Goal: Transaction & Acquisition: Purchase product/service

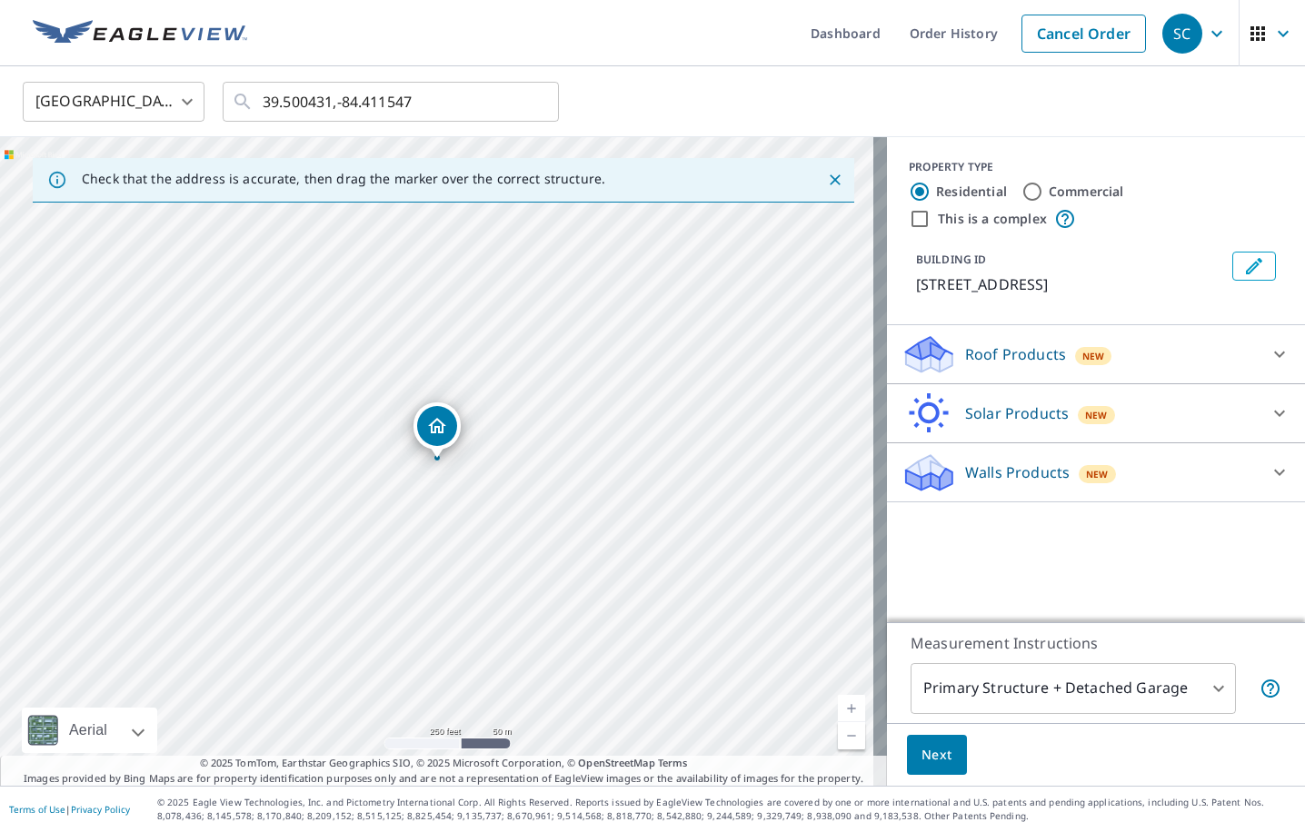
click at [1197, 478] on div "Walls Products New" at bounding box center [1079, 473] width 356 height 43
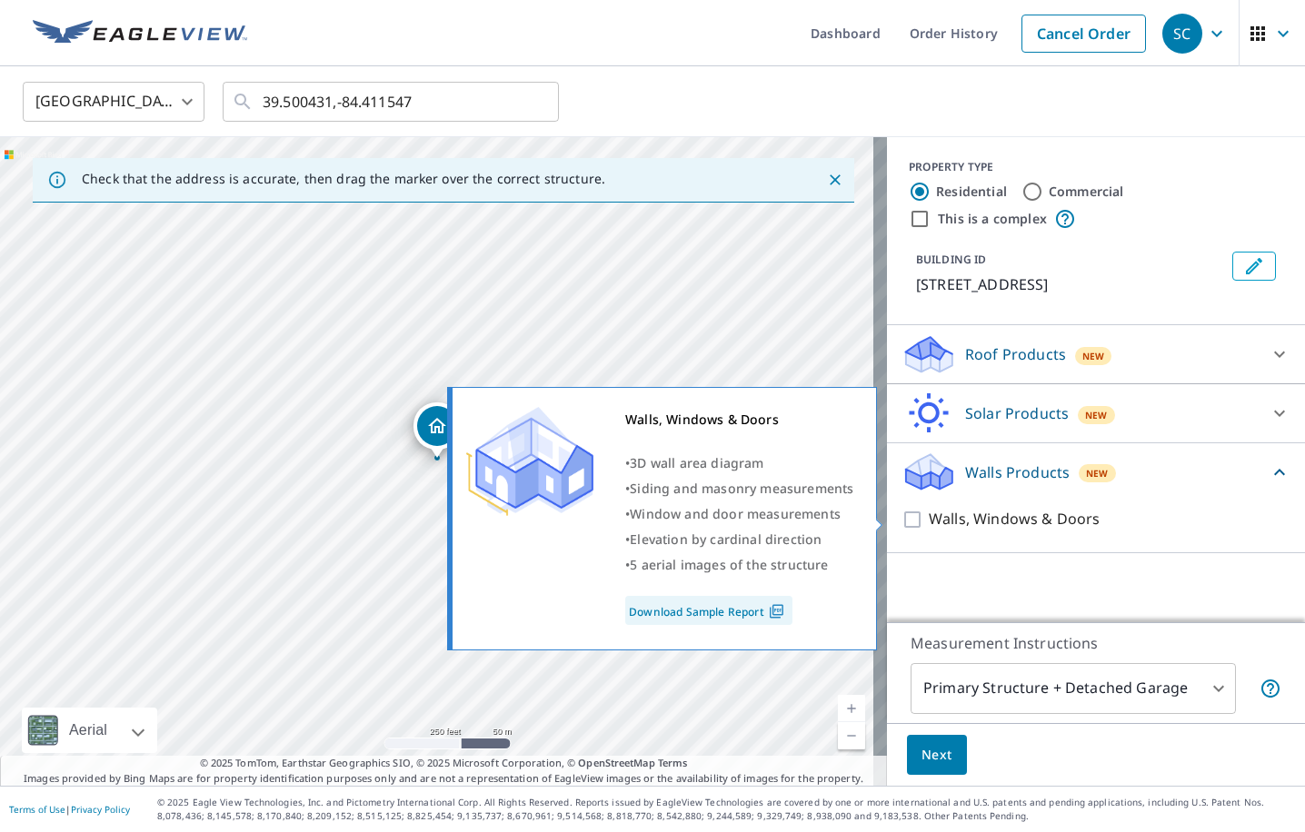
click at [901, 516] on input "Walls, Windows & Doors" at bounding box center [914, 520] width 27 height 22
checkbox input "true"
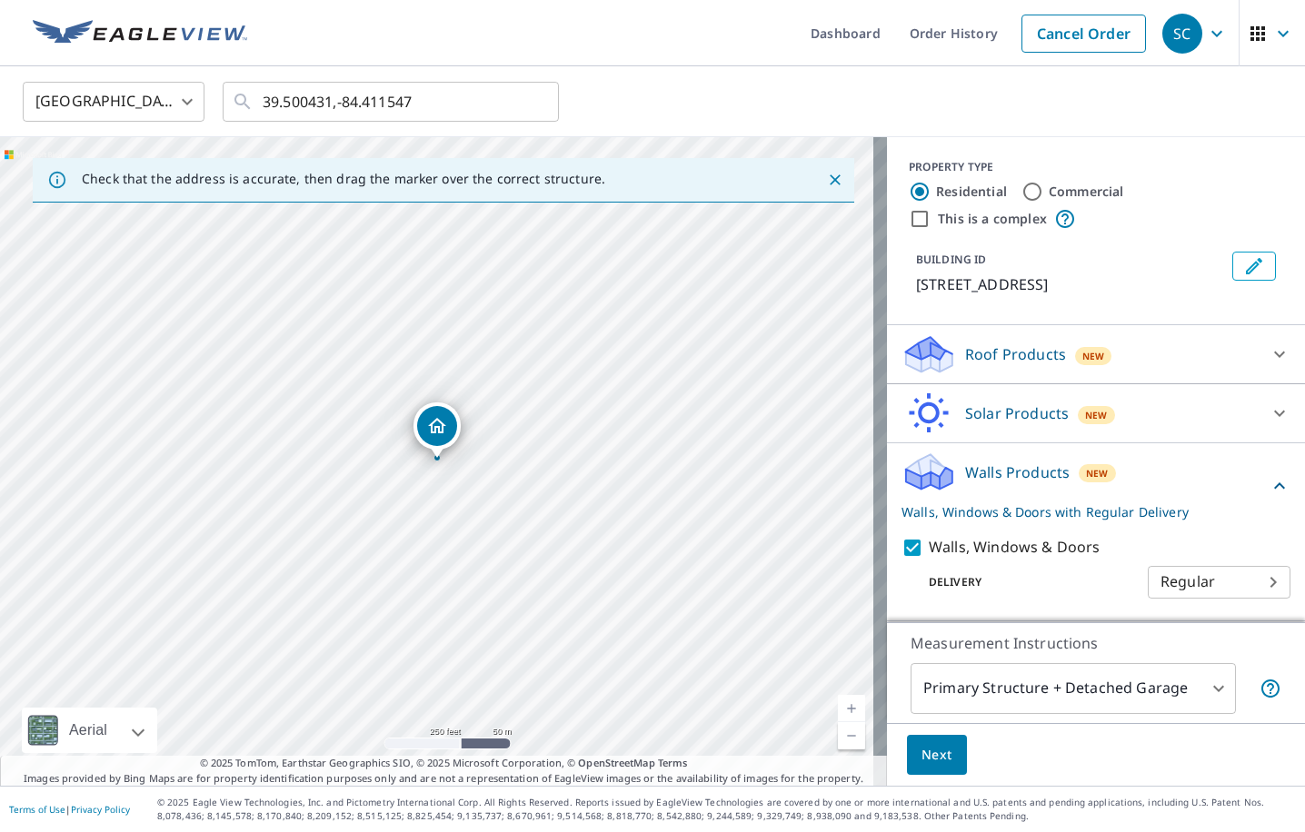
click at [1213, 576] on body "SC SC Dashboard Order History Cancel Order SC [GEOGRAPHIC_DATA] US ​ 39.500431,…" at bounding box center [652, 416] width 1305 height 832
drag, startPoint x: 1058, startPoint y: 593, endPoint x: 1052, endPoint y: 626, distance: 33.2
click at [1058, 594] on div at bounding box center [652, 416] width 1305 height 832
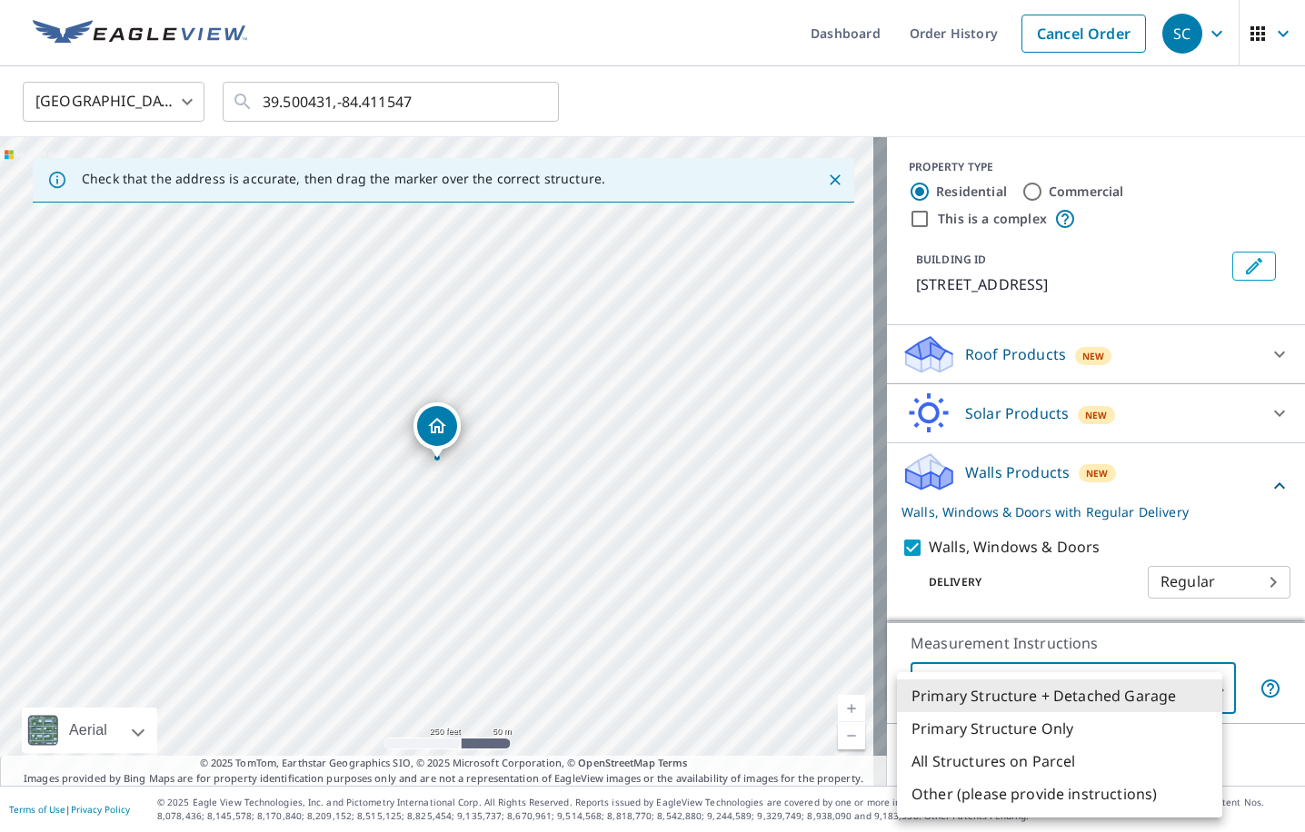
click at [1059, 675] on body "SC SC Dashboard Order History Cancel Order SC [GEOGRAPHIC_DATA] US ​ 39.500431,…" at bounding box center [652, 416] width 1305 height 832
click at [1056, 624] on div at bounding box center [652, 416] width 1305 height 832
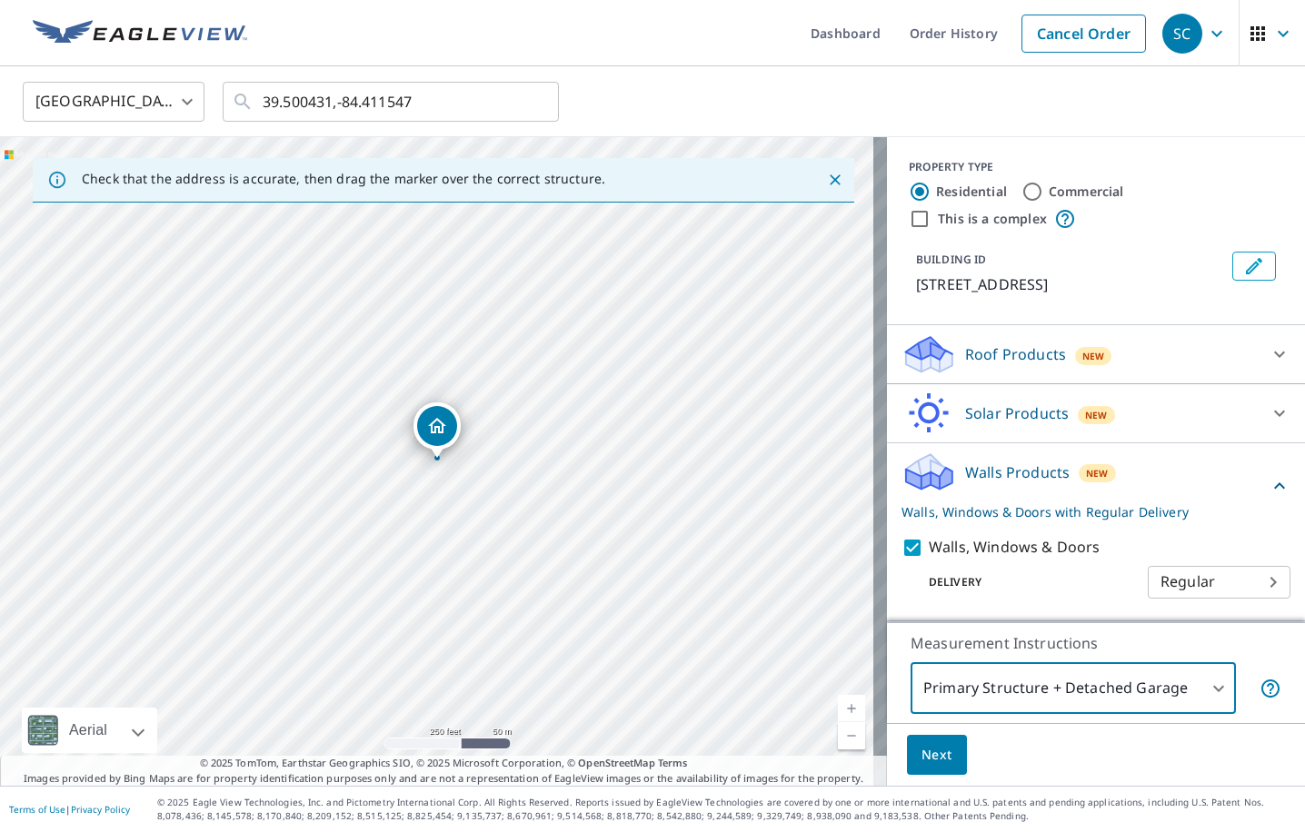
click at [921, 752] on span "Next" at bounding box center [936, 755] width 31 height 23
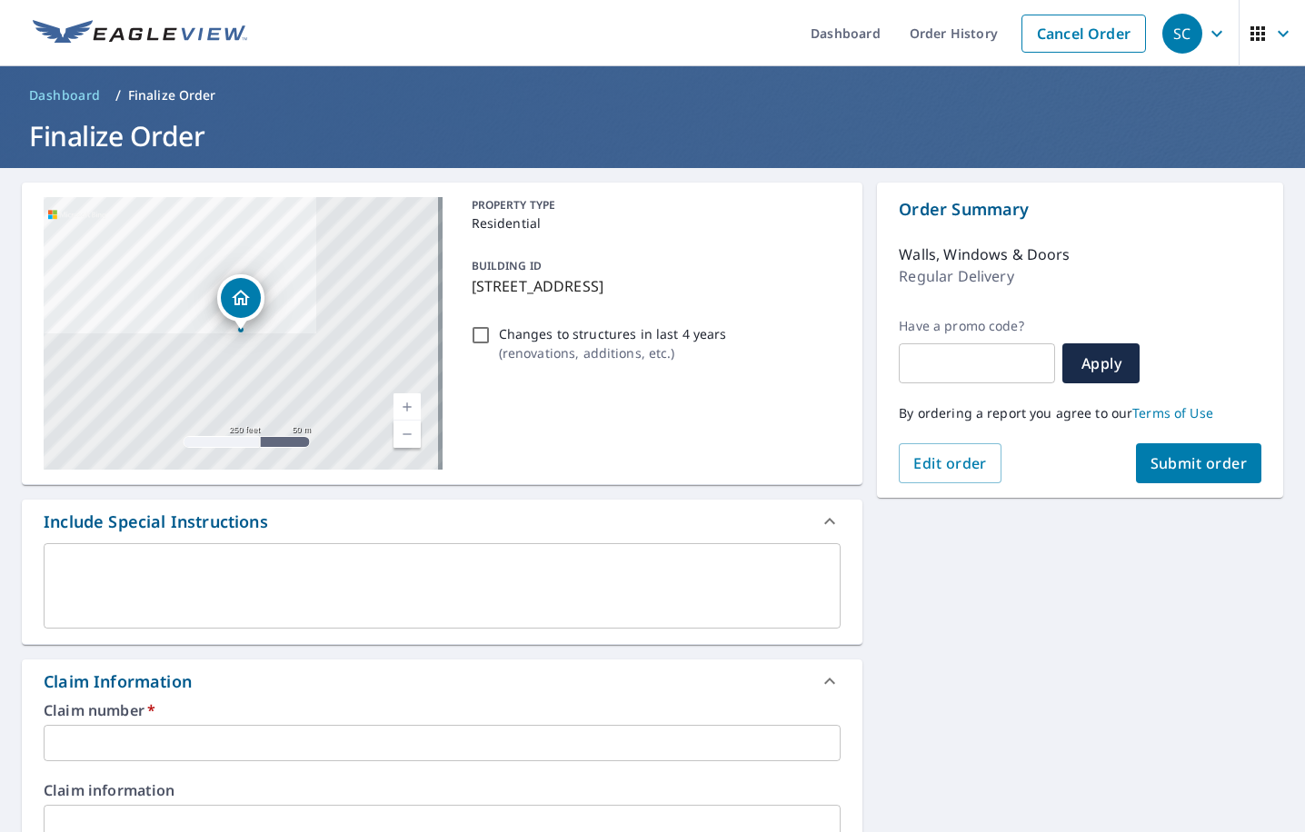
click at [477, 340] on input "Changes to structures in last 4 years ( renovations, additions, etc. )" at bounding box center [481, 335] width 22 height 22
checkbox input "true"
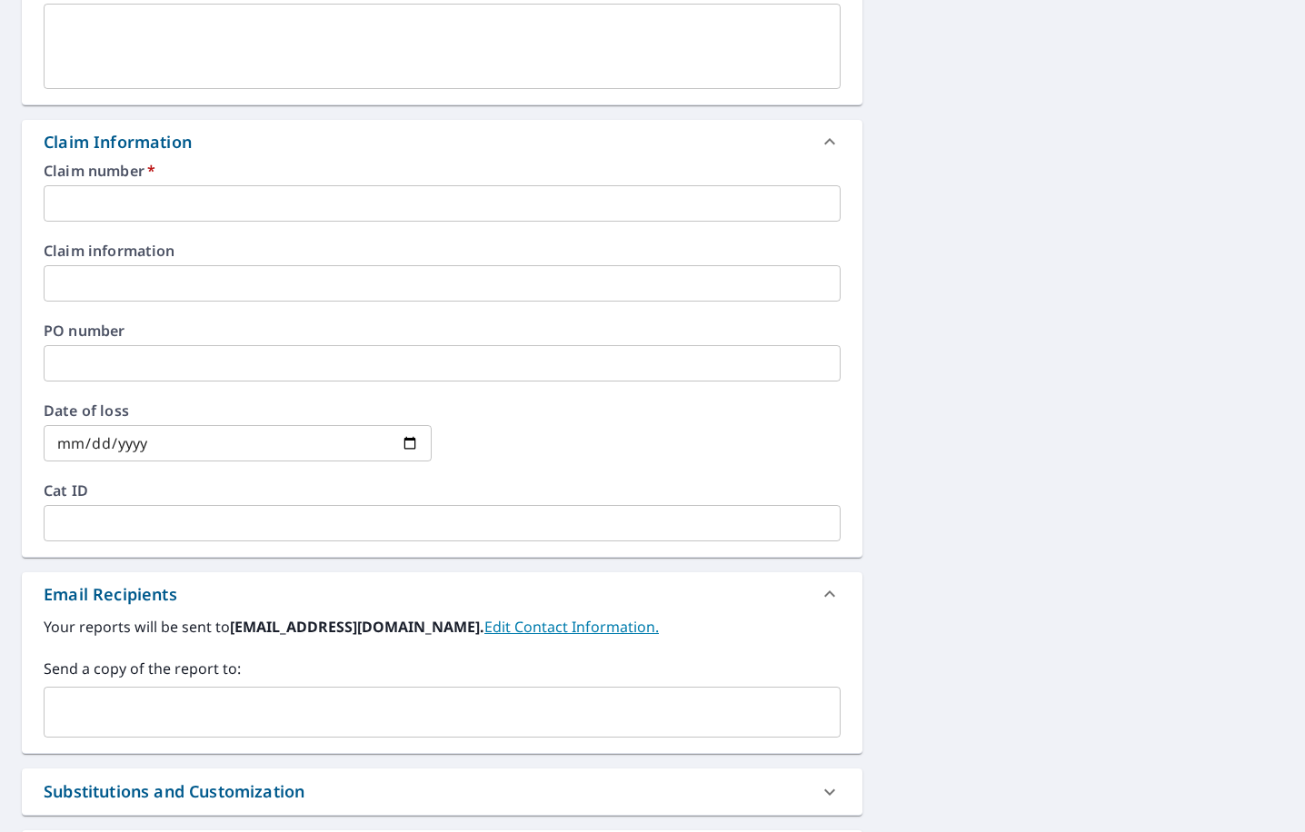
scroll to position [545, 0]
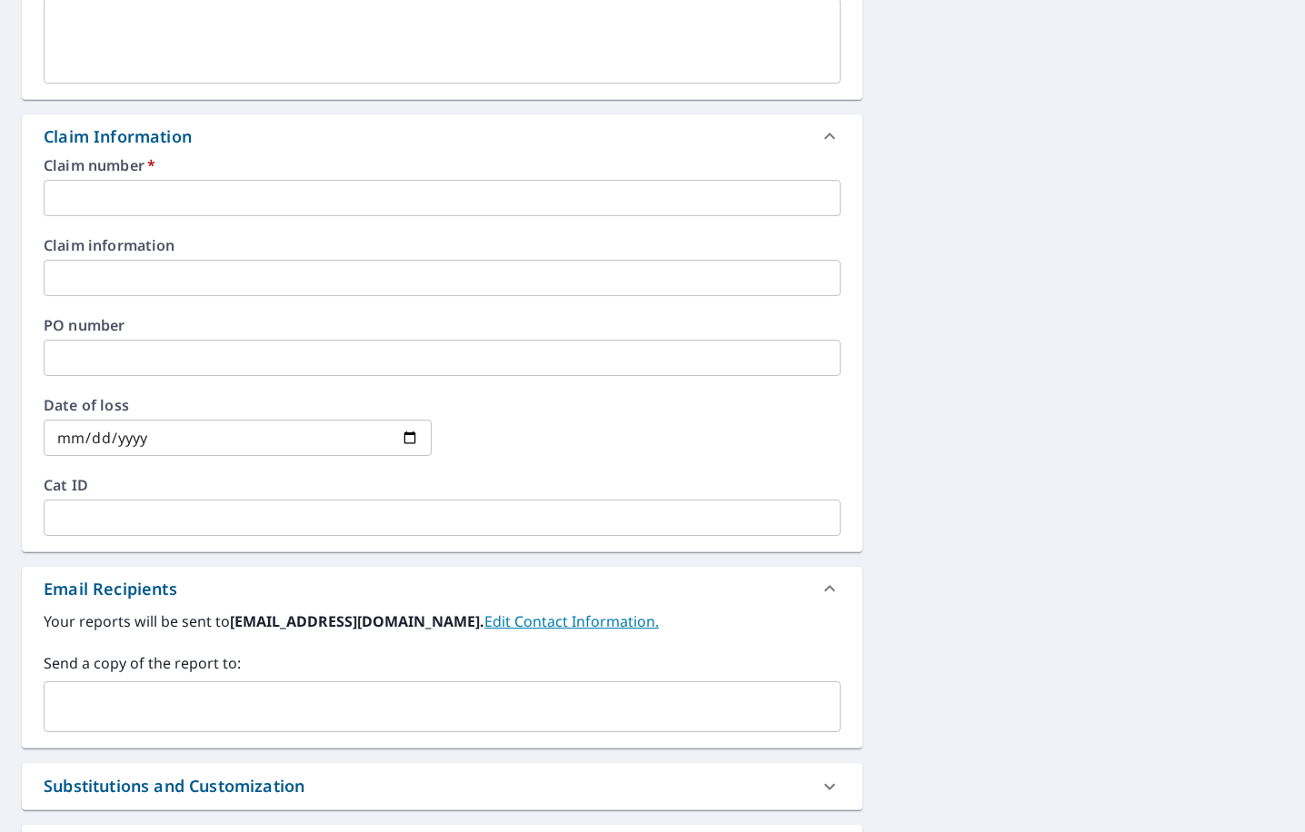
click at [173, 196] on input "text" at bounding box center [442, 198] width 797 height 36
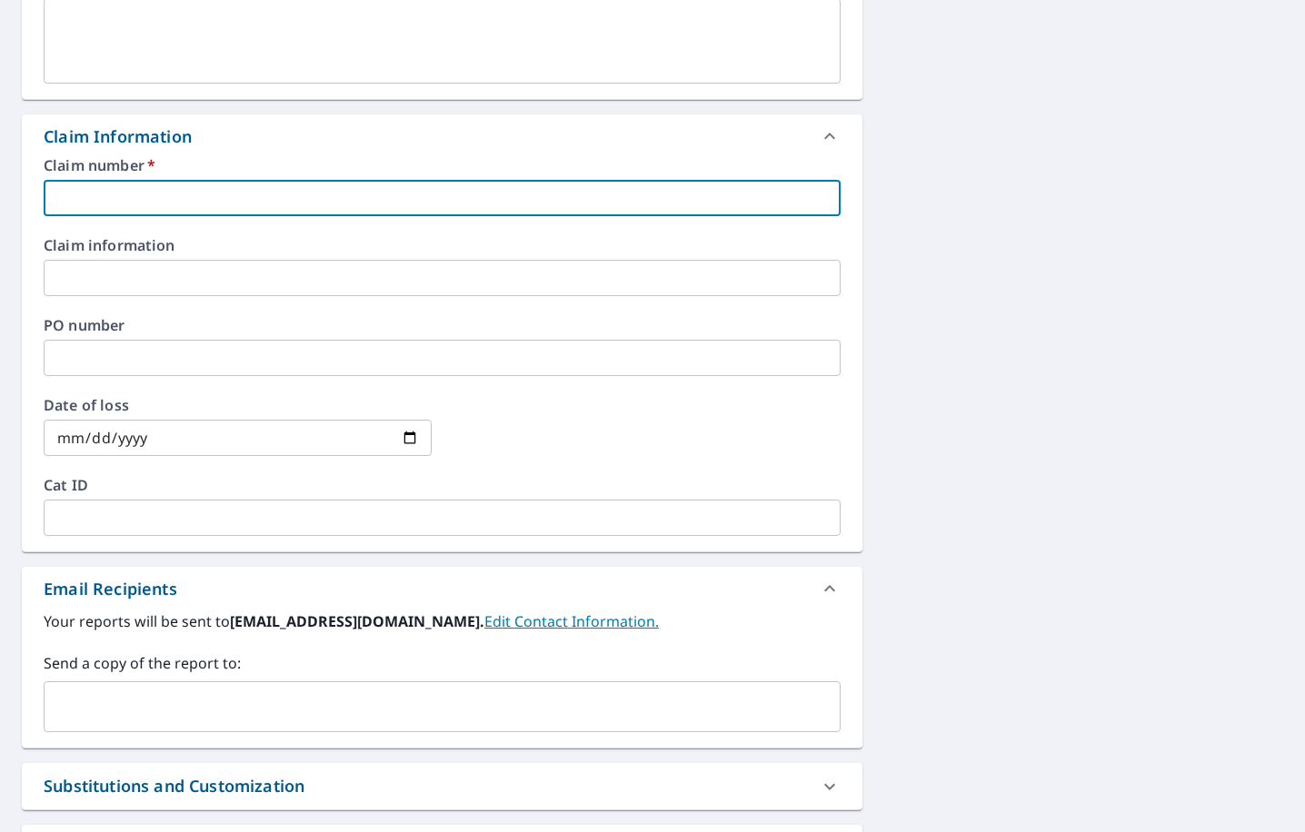
paste input "0799921035"
type input "0799921035"
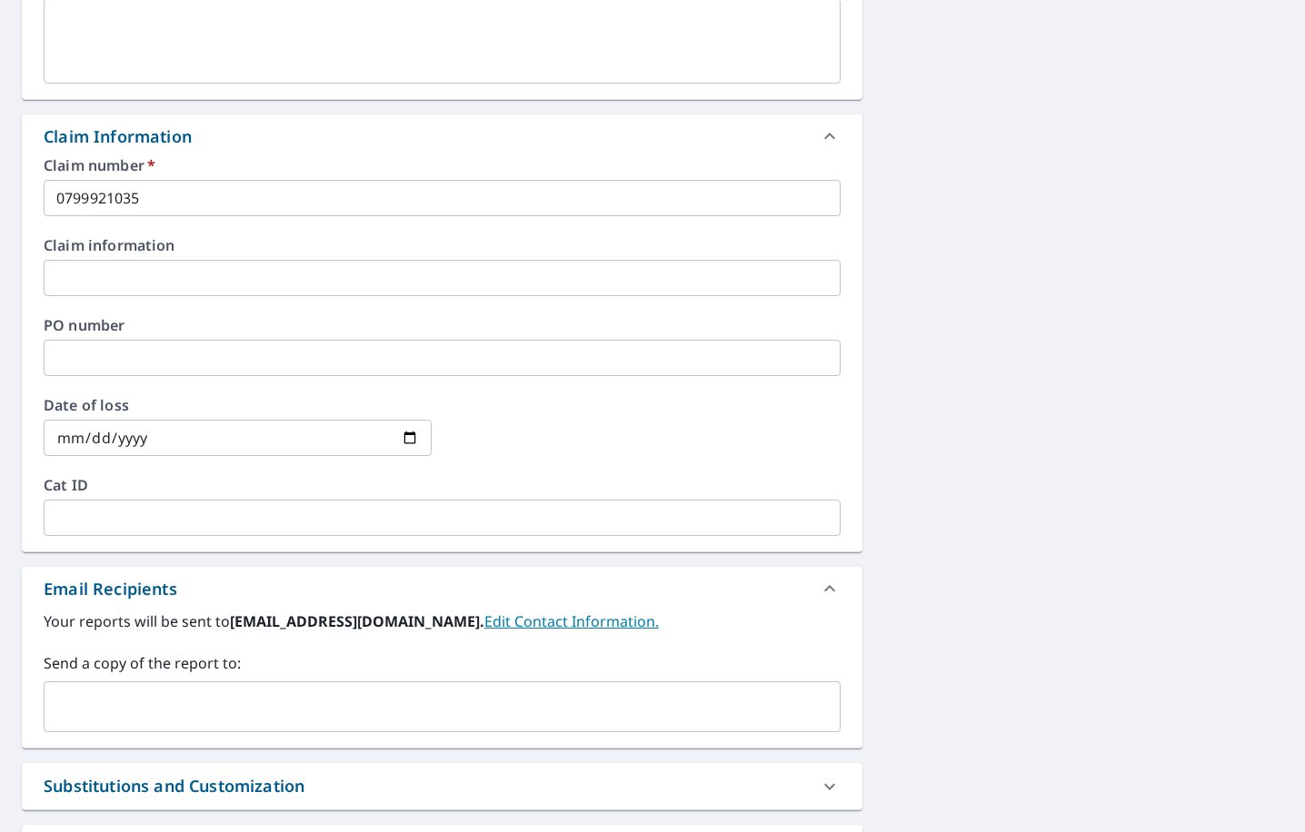
drag, startPoint x: 156, startPoint y: 249, endPoint x: 155, endPoint y: 275, distance: 26.4
click at [154, 251] on label "Claim information" at bounding box center [442, 245] width 797 height 15
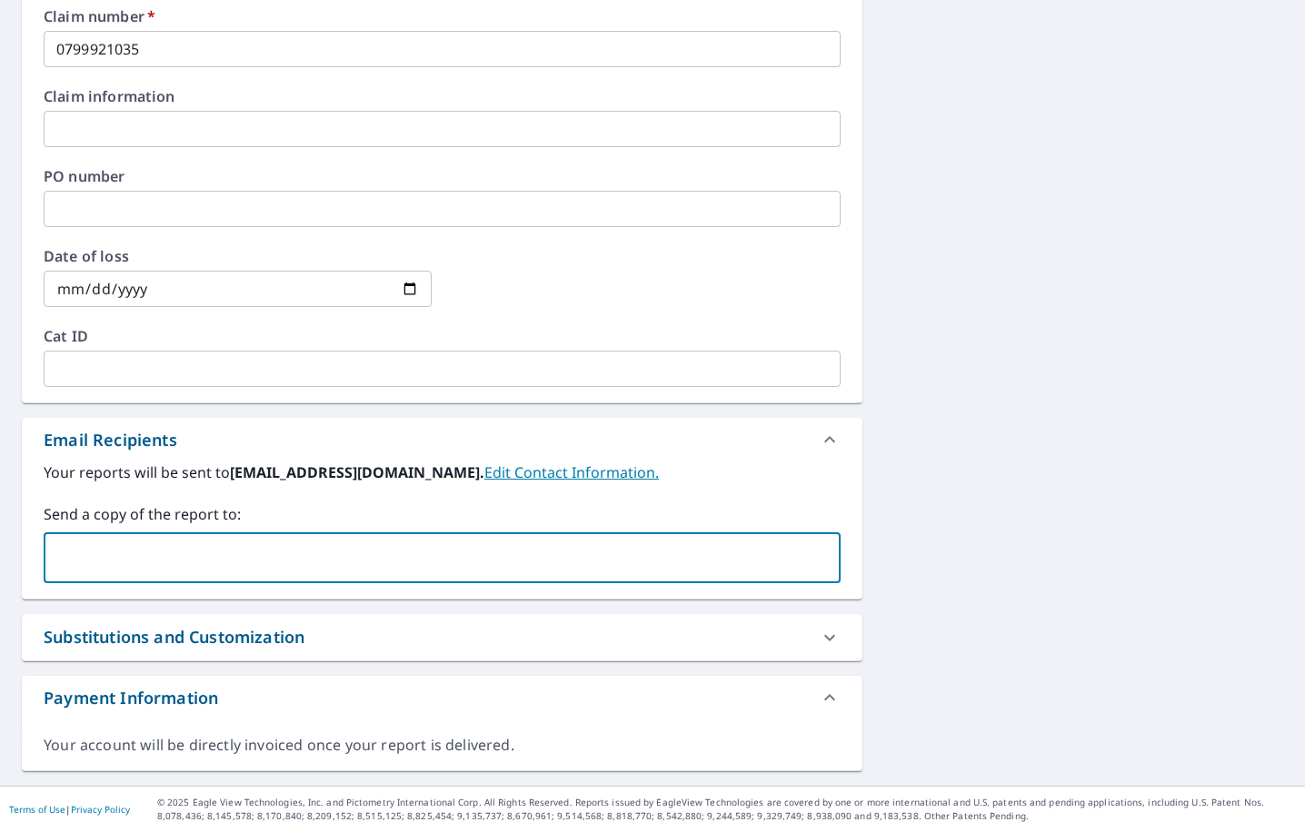
click at [147, 557] on input "text" at bounding box center [428, 558] width 753 height 35
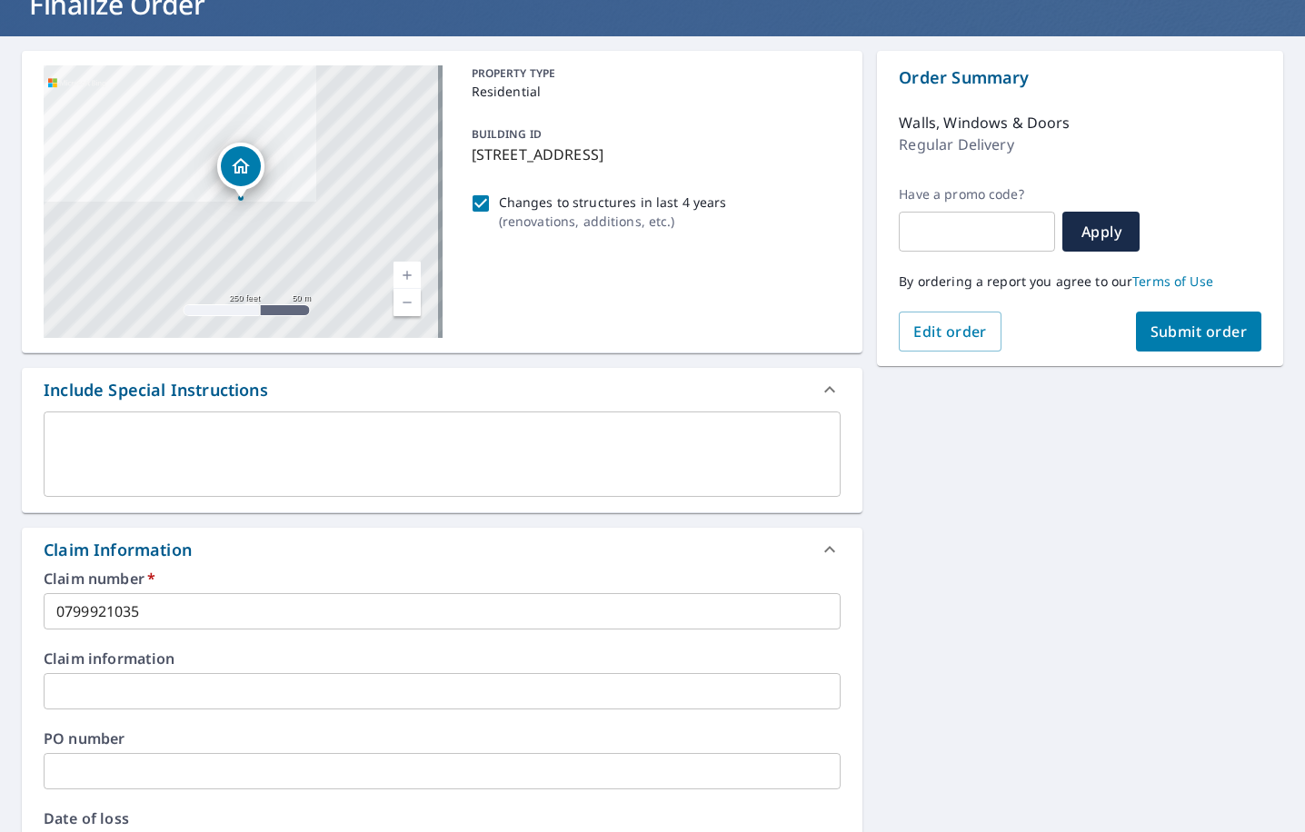
scroll to position [0, 0]
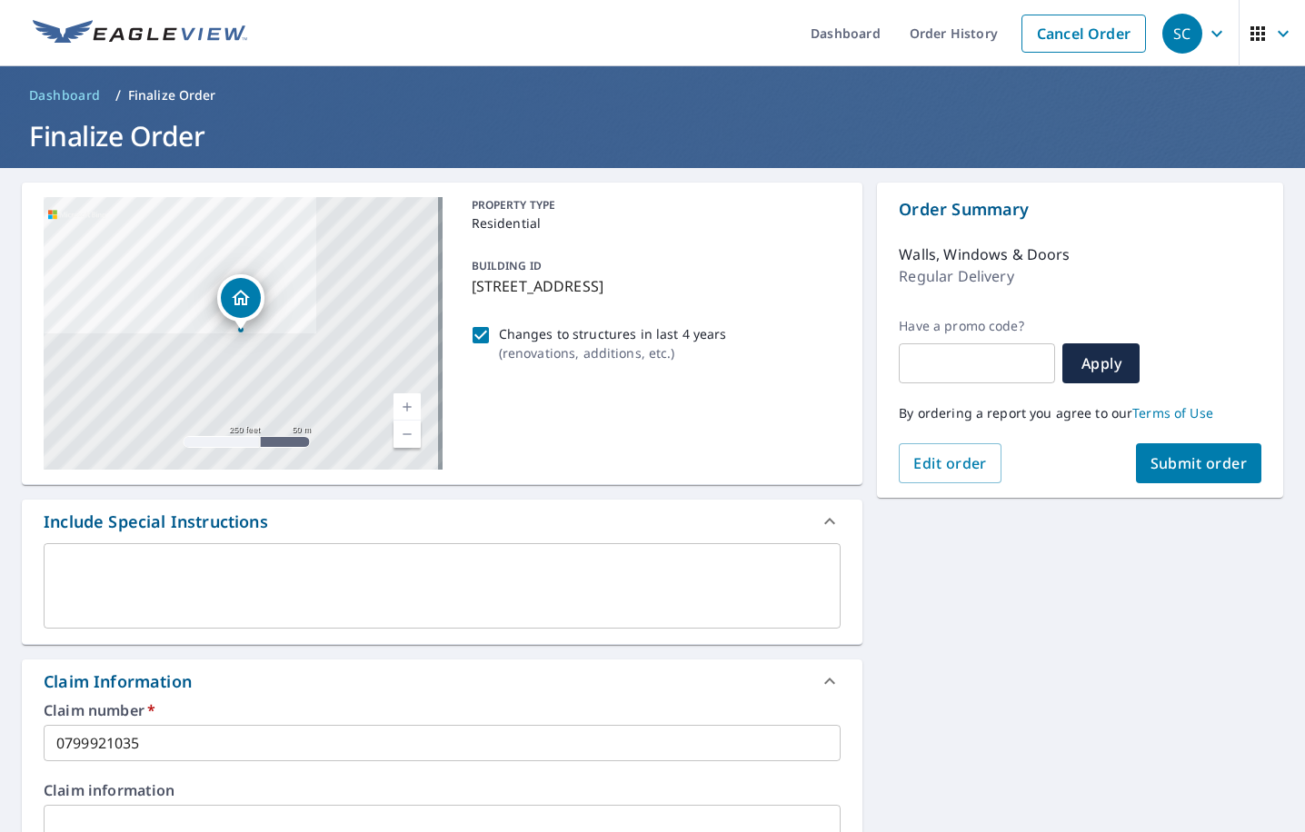
click at [1149, 452] on button "Submit order" at bounding box center [1199, 463] width 126 height 40
